Goal: Task Accomplishment & Management: Manage account settings

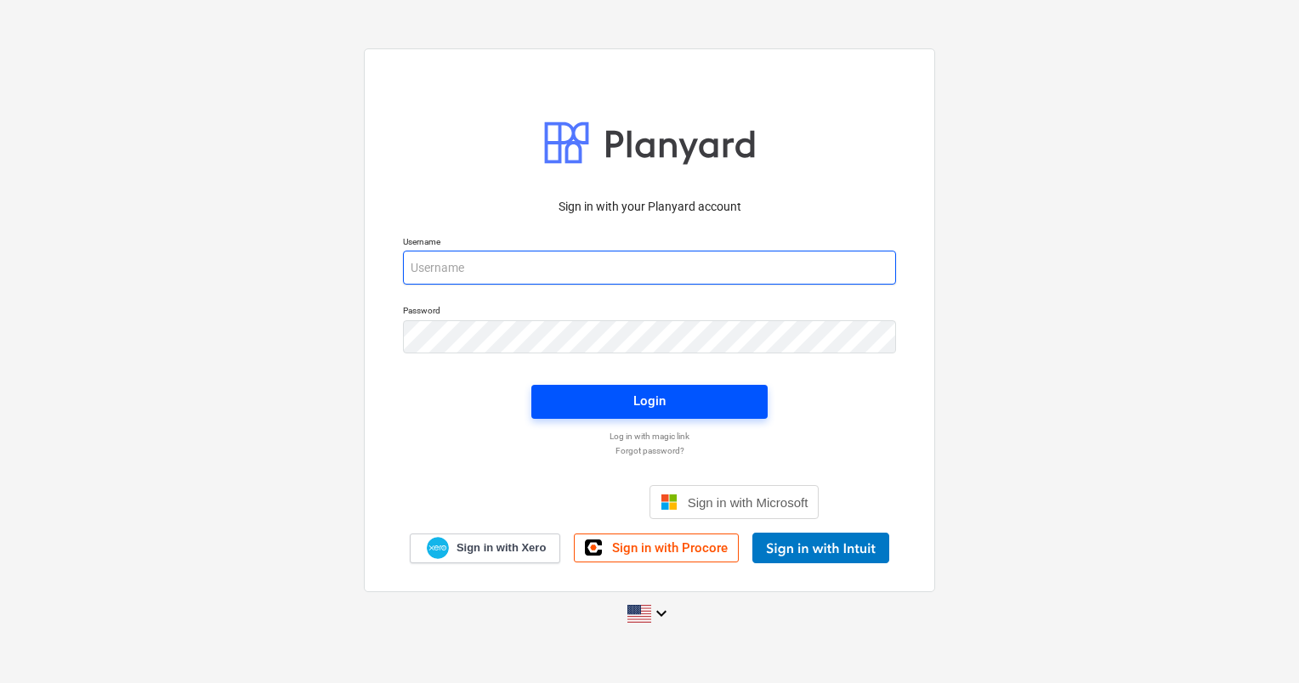
type input "[PERSON_NAME][EMAIL_ADDRESS][DOMAIN_NAME]"
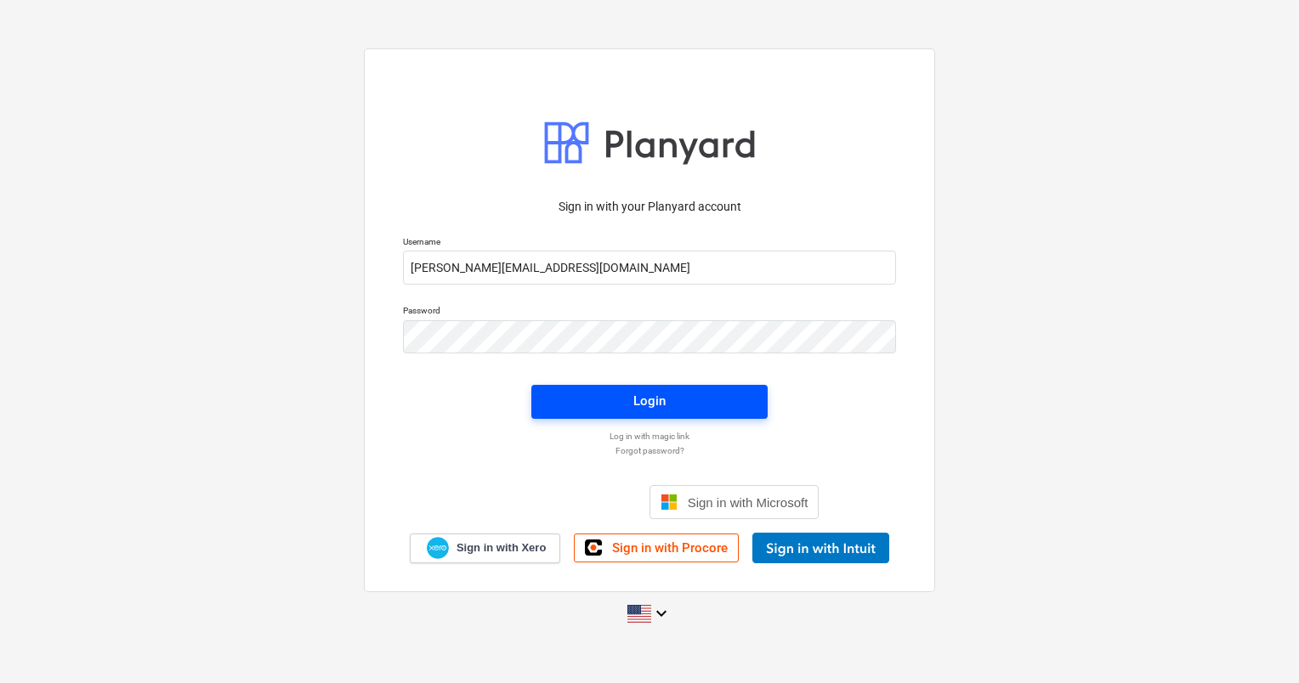
click at [645, 401] on div "Login" at bounding box center [649, 401] width 32 height 22
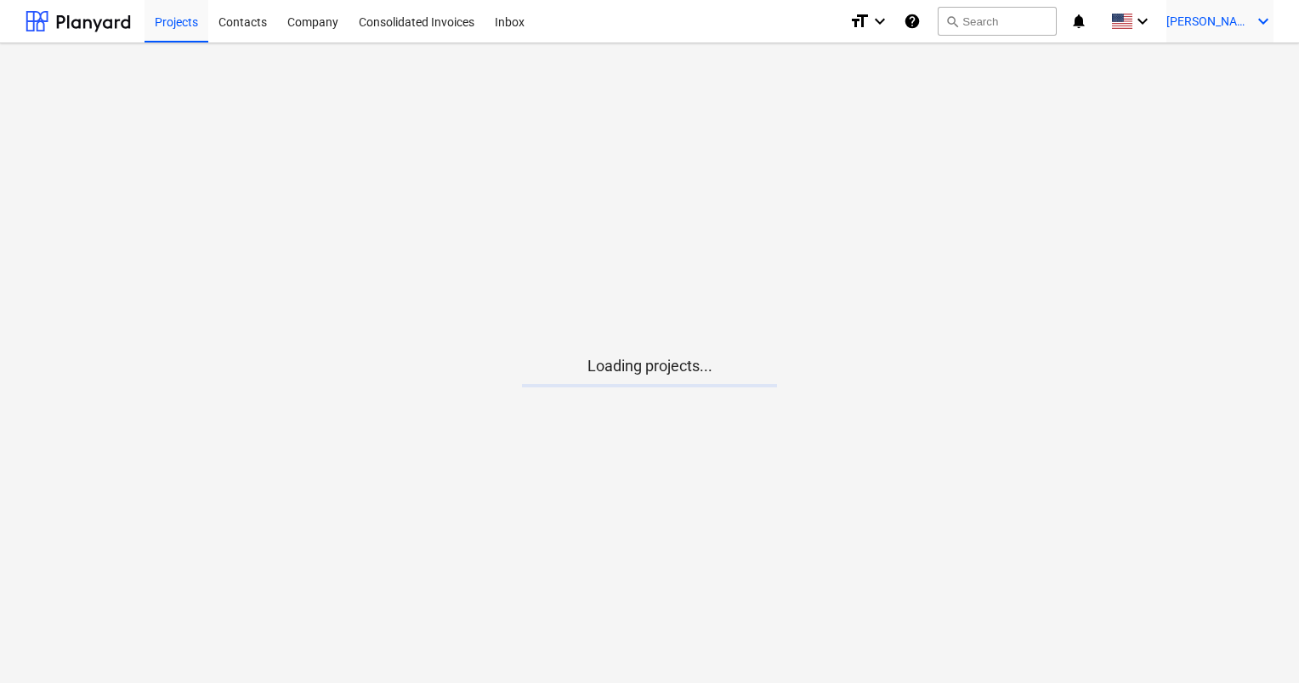
click at [1211, 22] on span "[PERSON_NAME]" at bounding box center [1208, 21] width 85 height 14
click at [1228, 91] on div "Log out" at bounding box center [1222, 93] width 102 height 27
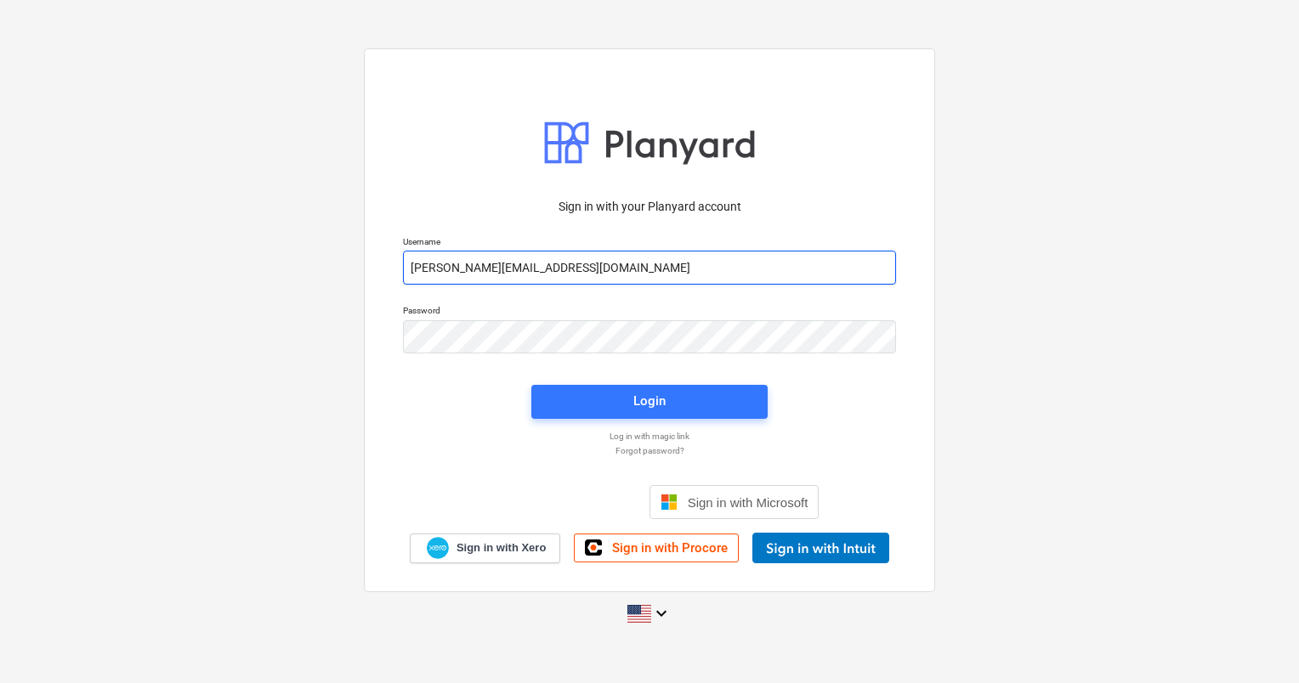
click at [603, 265] on input "[PERSON_NAME][EMAIL_ADDRESS][DOMAIN_NAME]" at bounding box center [649, 268] width 493 height 34
type input "[PERSON_NAME][EMAIL_ADDRESS][DOMAIN_NAME]"
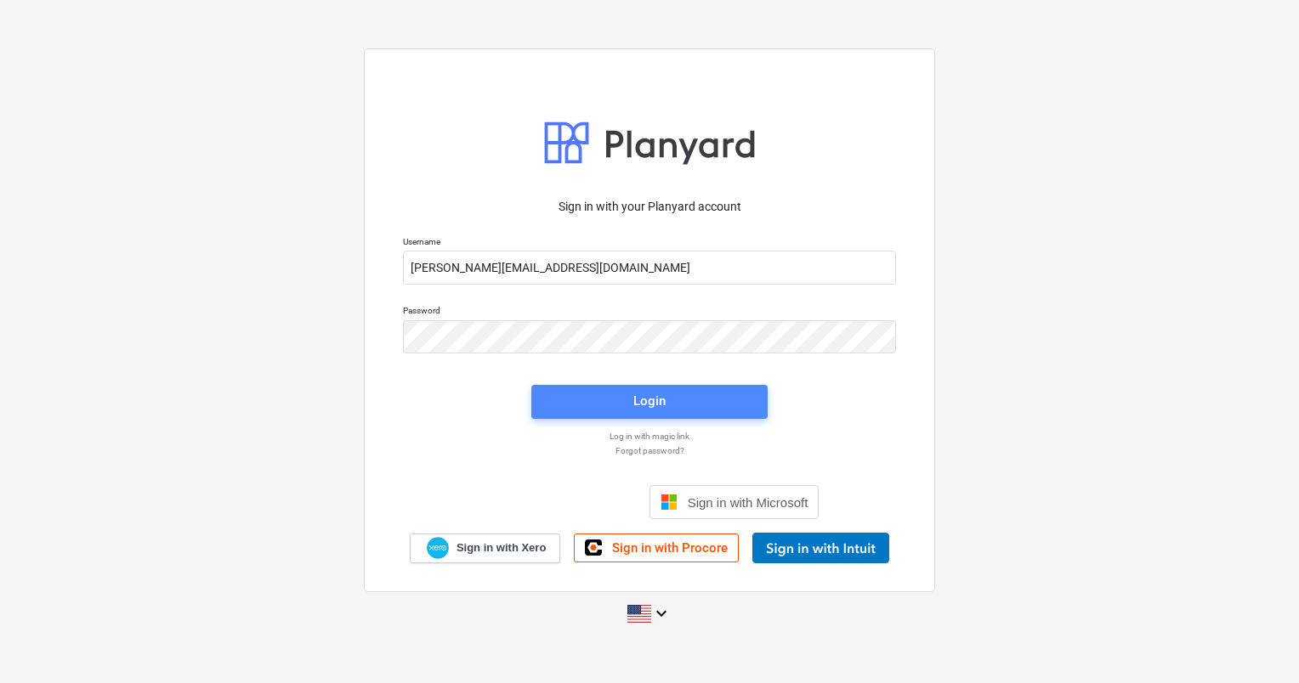
click at [644, 401] on div "Login" at bounding box center [649, 401] width 32 height 22
